Goal: Task Accomplishment & Management: Use online tool/utility

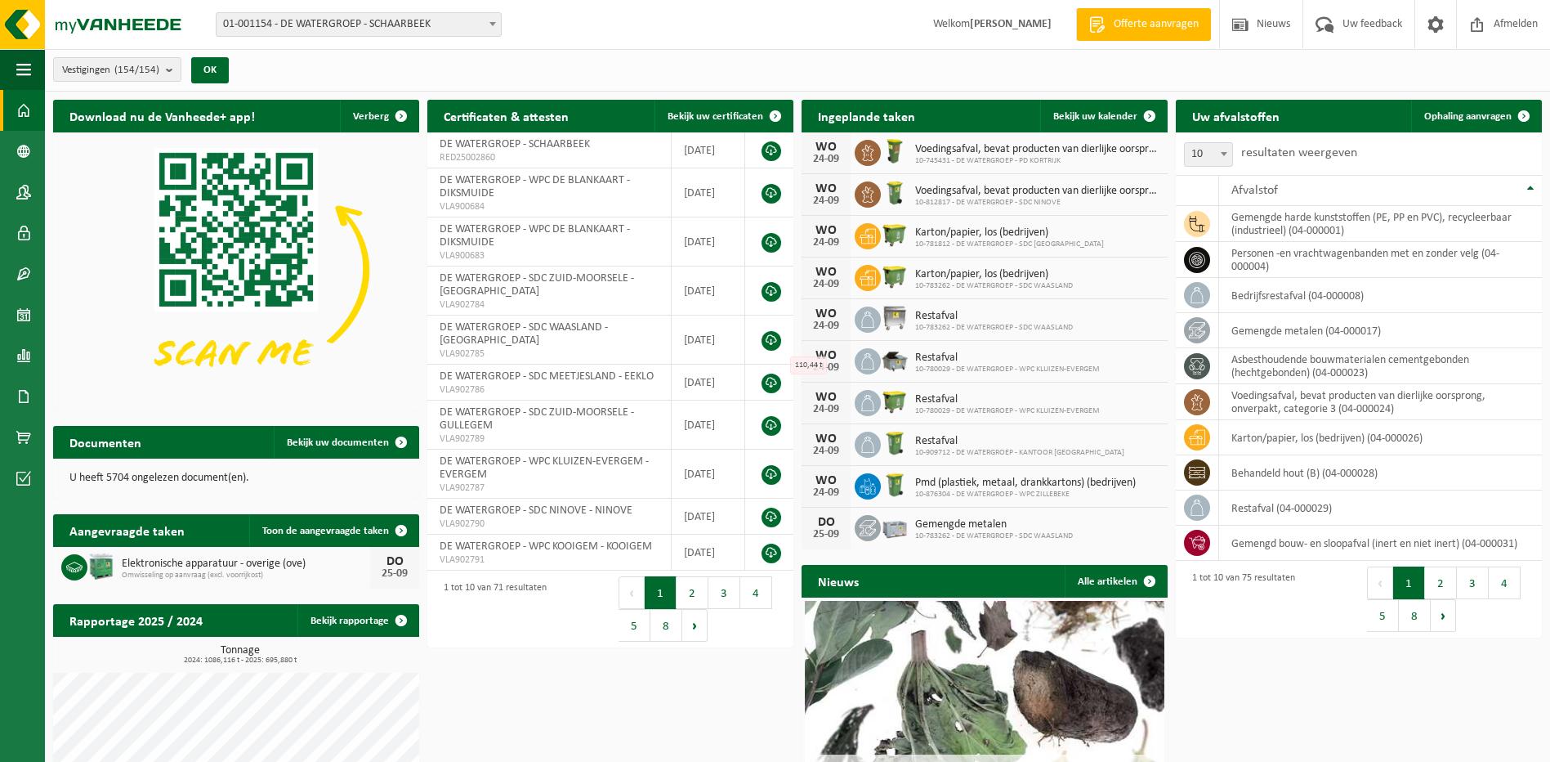
click at [494, 25] on b at bounding box center [493, 24] width 7 height 4
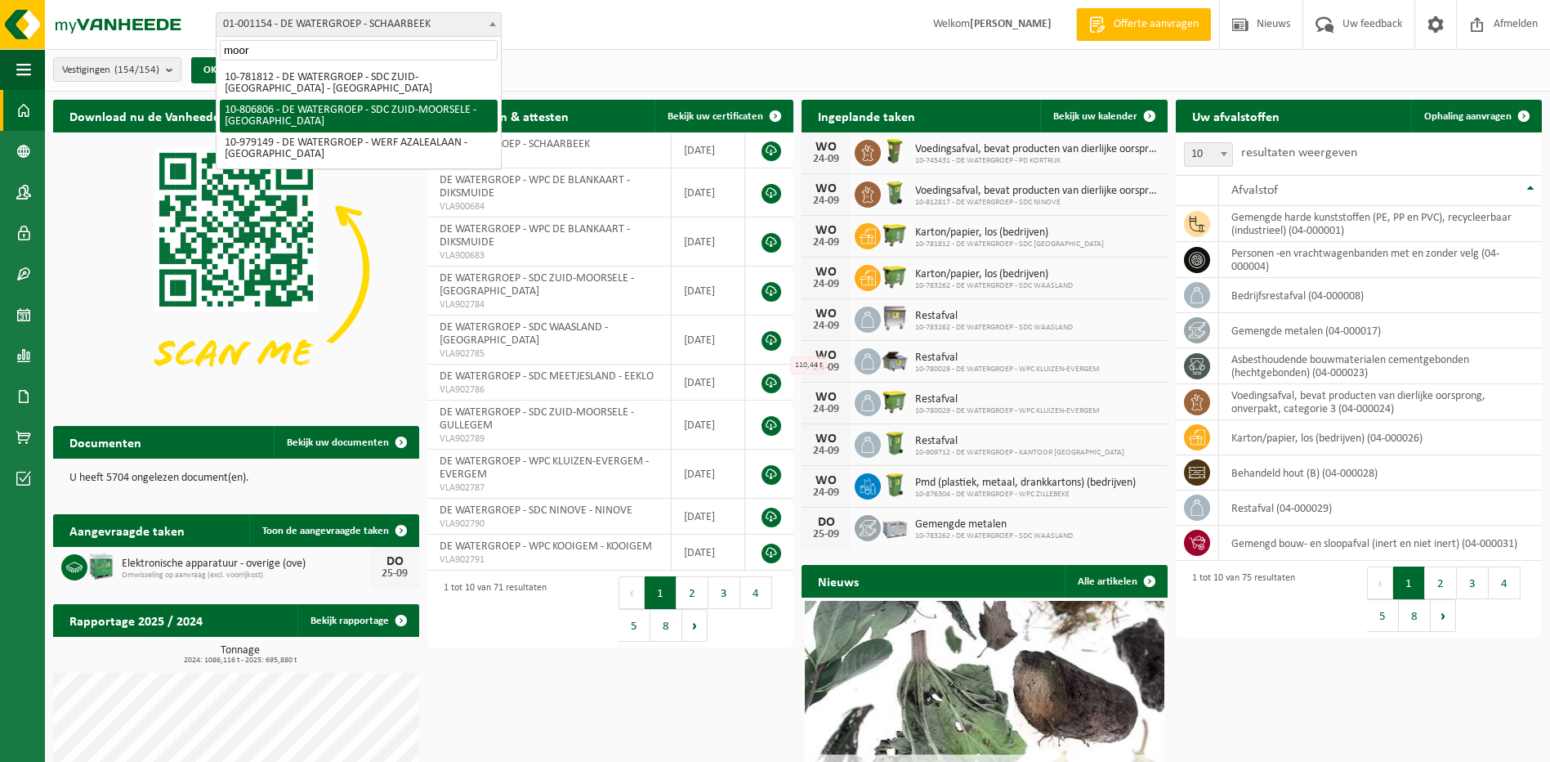
type input "moor"
select select "35056"
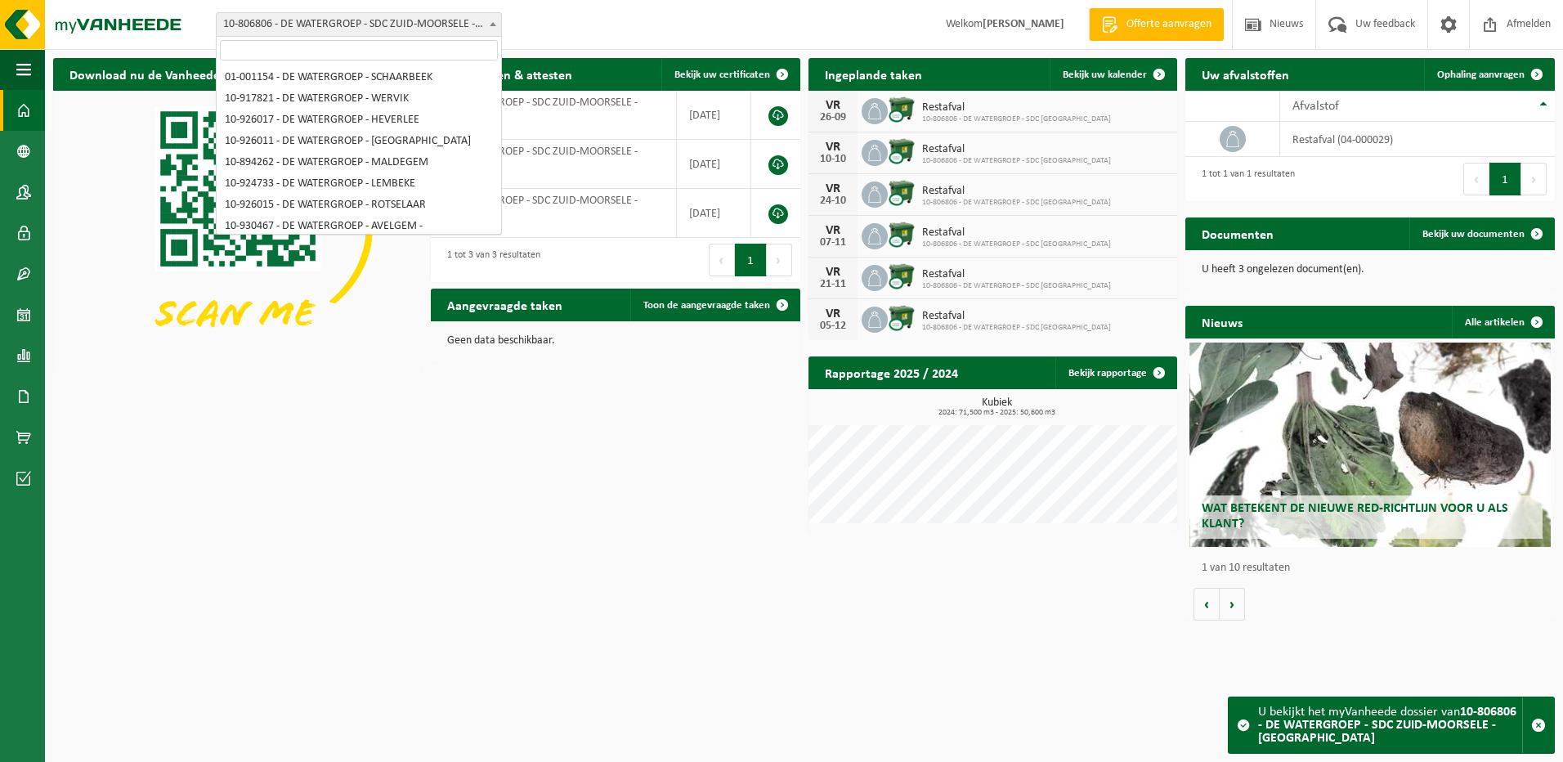
click at [481, 25] on span "10-806806 - DE WATERGROEP - SDC ZUID-MOORSELE - [GEOGRAPHIC_DATA]" at bounding box center [359, 24] width 284 height 23
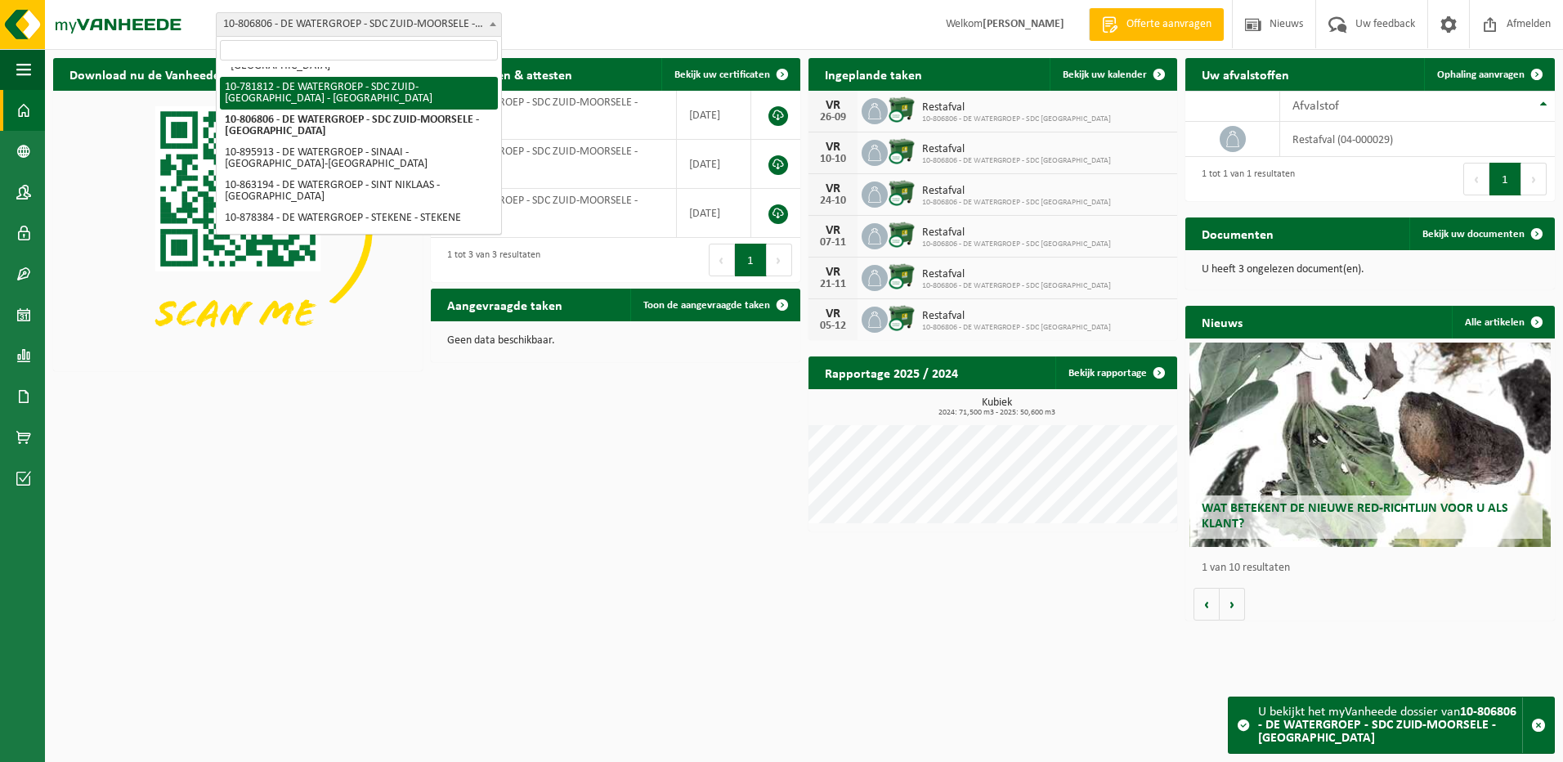
select select "26771"
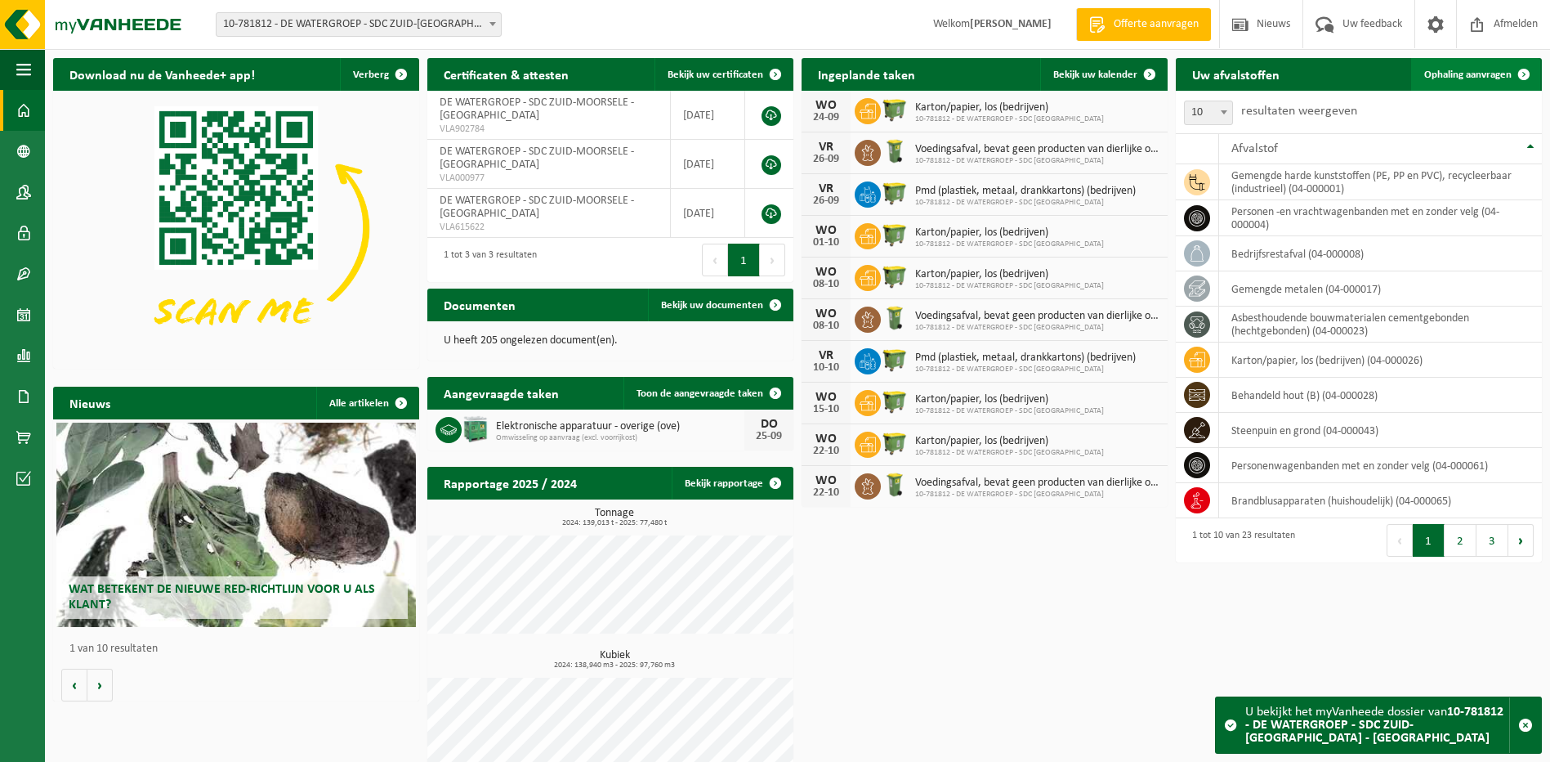
click at [1459, 72] on span "Ophaling aanvragen" at bounding box center [1468, 74] width 87 height 11
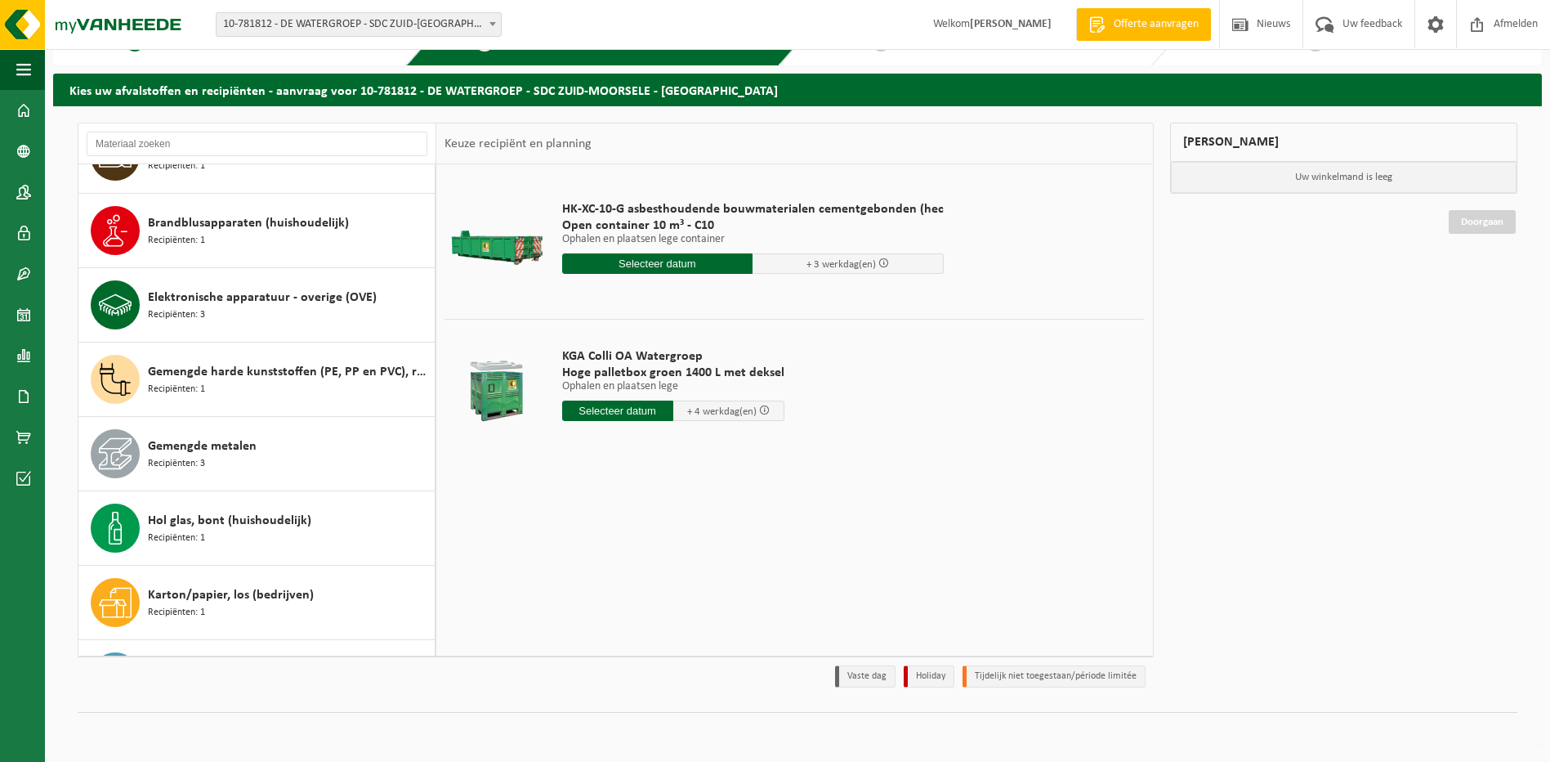
scroll to position [238, 0]
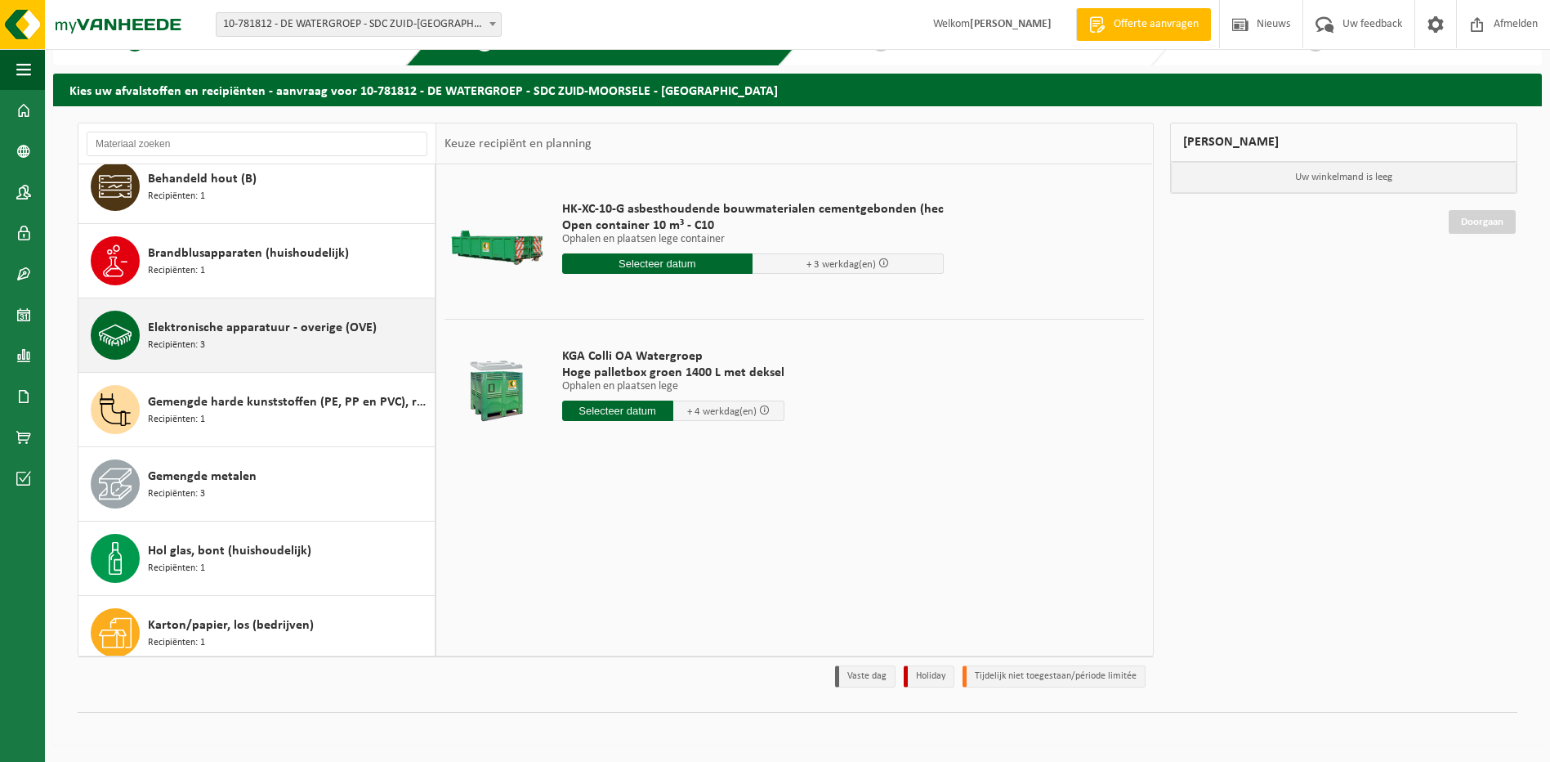
click at [163, 333] on span "Elektronische apparatuur - overige (OVE)" at bounding box center [262, 328] width 229 height 20
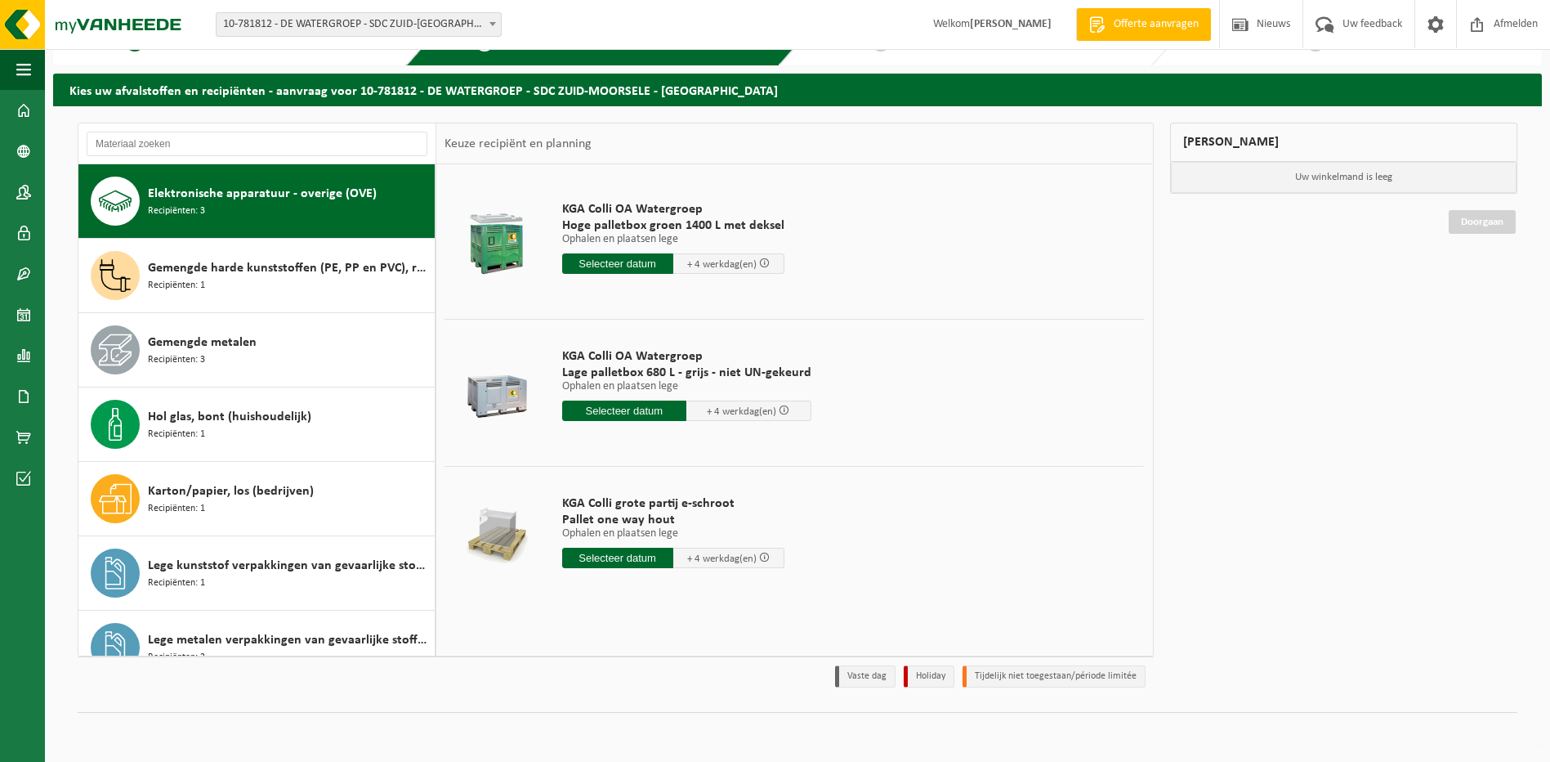
scroll to position [0, 0]
